Goal: Navigation & Orientation: Understand site structure

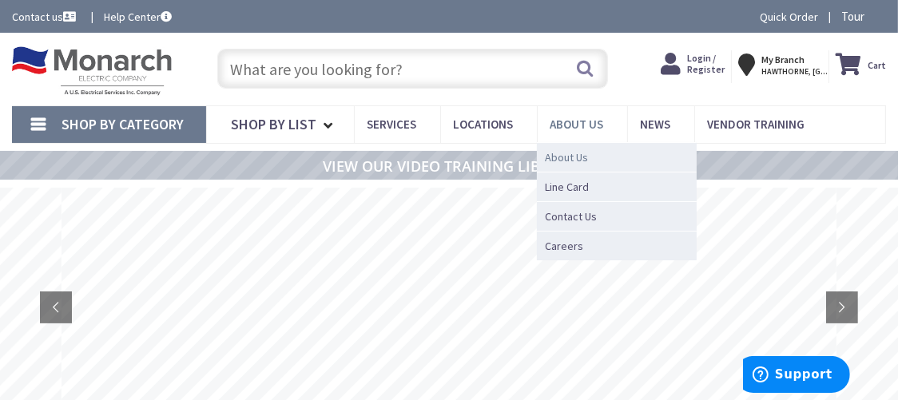
click at [576, 159] on span "About Us" at bounding box center [566, 157] width 43 height 16
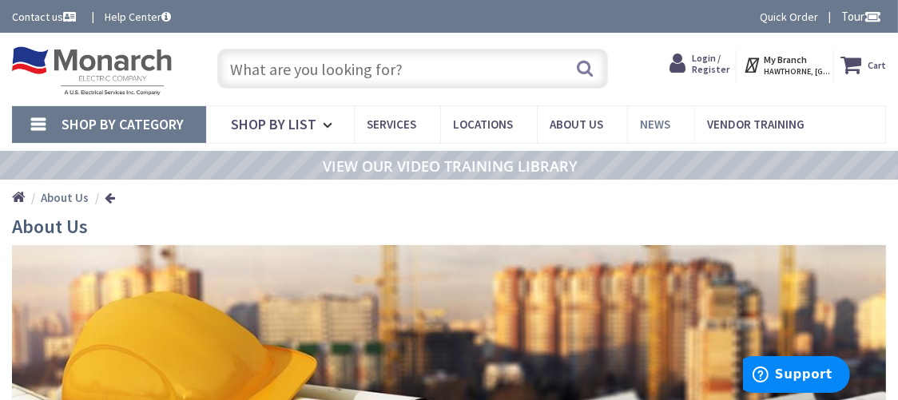
click at [644, 125] on span "News" at bounding box center [655, 124] width 30 height 15
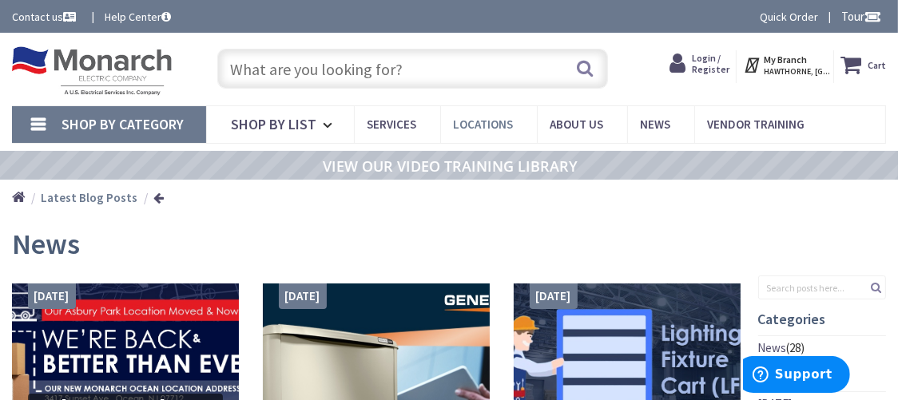
click at [494, 122] on span "Locations" at bounding box center [483, 124] width 60 height 15
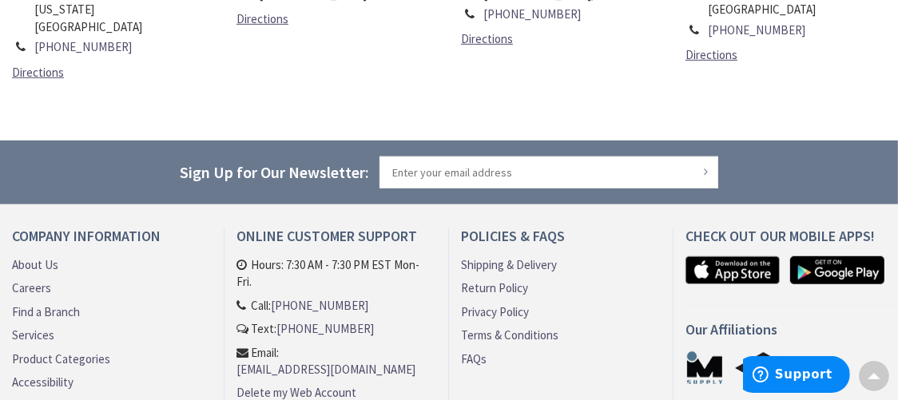
scroll to position [958, 0]
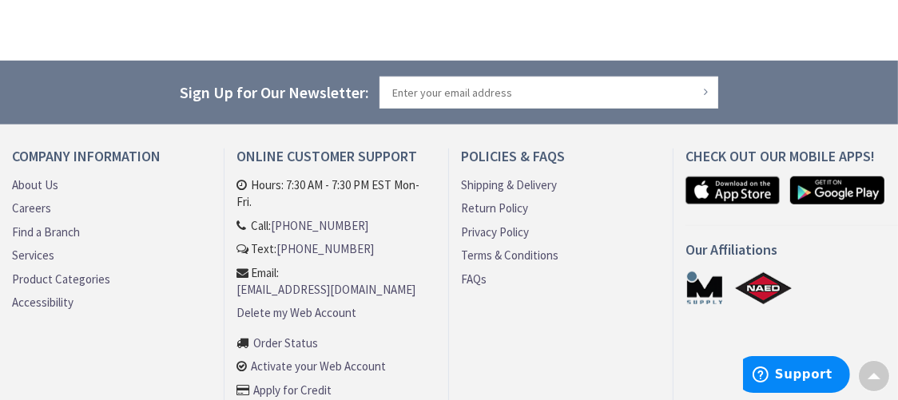
click at [27, 200] on link "Careers" at bounding box center [31, 208] width 39 height 17
